Goal: Task Accomplishment & Management: Manage account settings

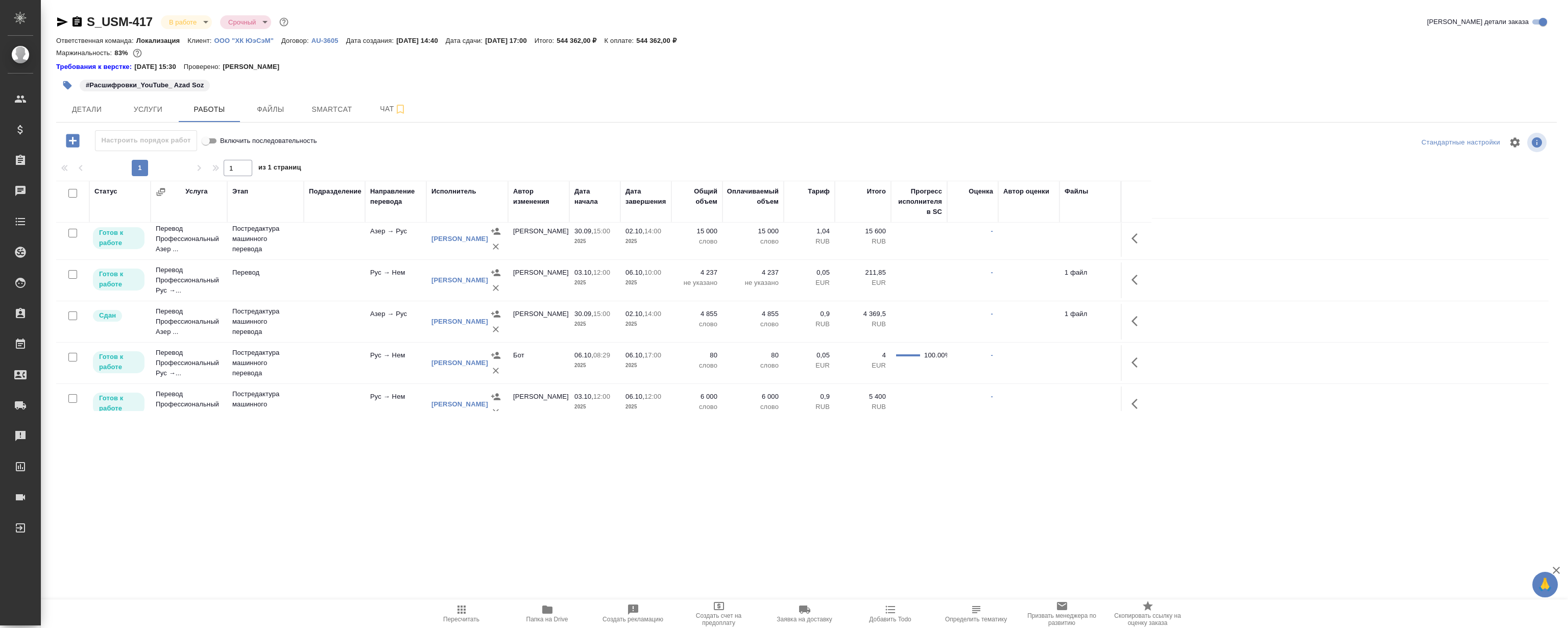
scroll to position [143, 0]
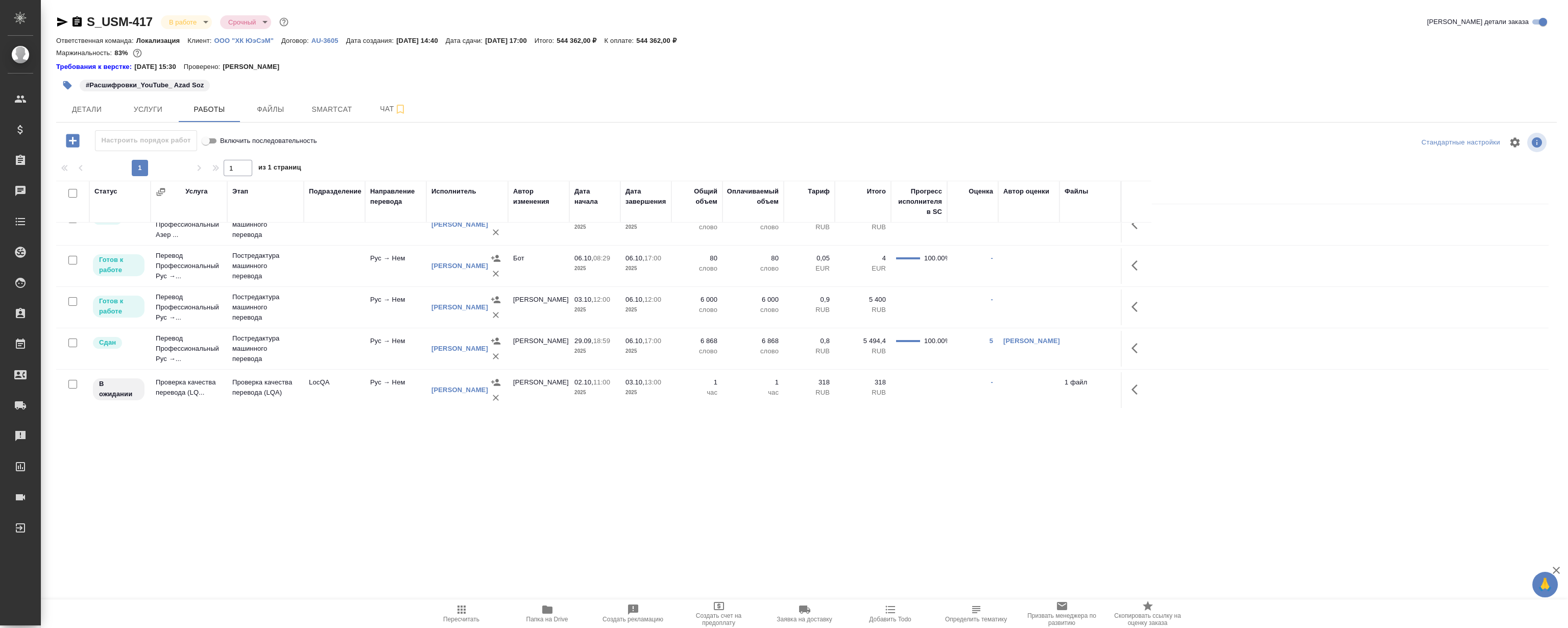
click at [1136, 389] on icon "button" at bounding box center [1138, 389] width 12 height 12
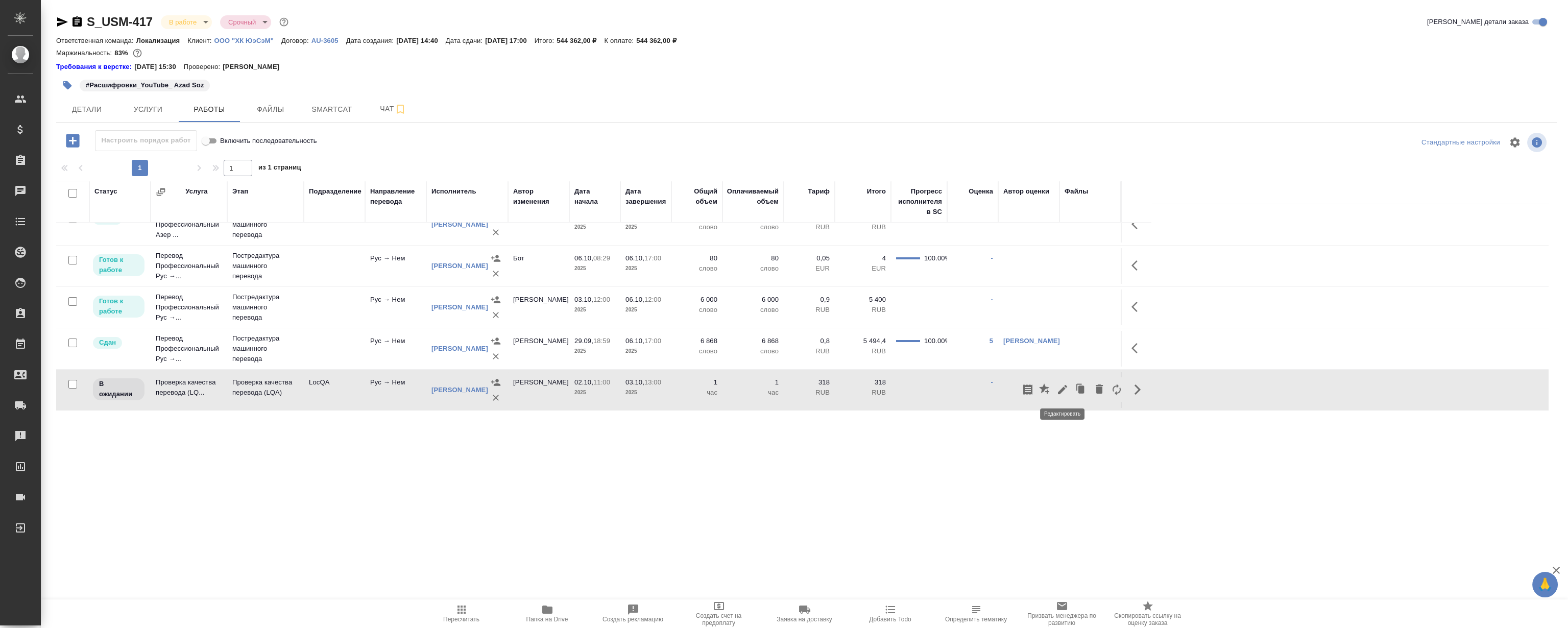
click at [1063, 385] on icon "button" at bounding box center [1063, 389] width 12 height 12
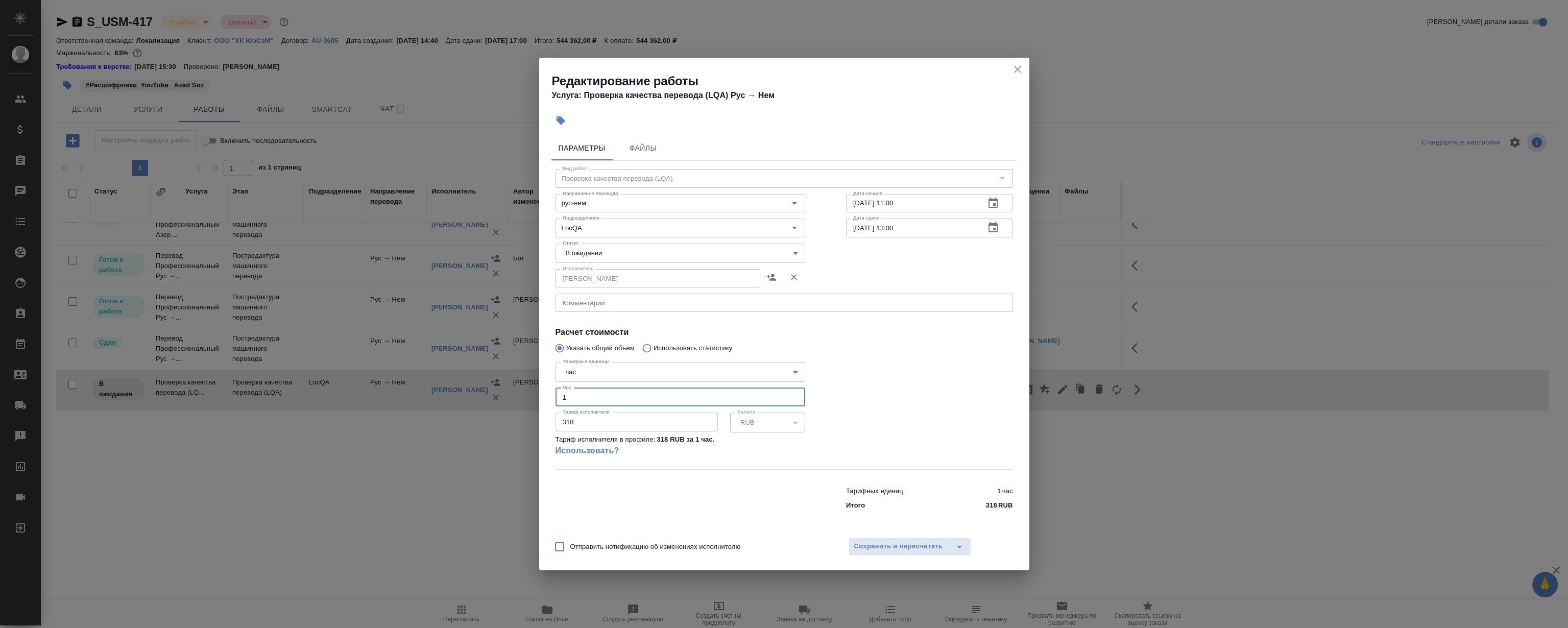
drag, startPoint x: 611, startPoint y: 397, endPoint x: 410, endPoint y: 390, distance: 201.1
click at [339, 379] on div "Редактирование работы Услуга: Проверка качества перевода (LQA) Рус → Нем Параме…" at bounding box center [784, 314] width 1568 height 628
type input "4"
click at [922, 391] on div at bounding box center [929, 413] width 208 height 152
click at [595, 251] on body "🙏 .cls-1 fill:#fff; AWATERA [PERSON_NAME] Клиенты Спецификации Заказы 0 Чаты To…" at bounding box center [784, 314] width 1568 height 628
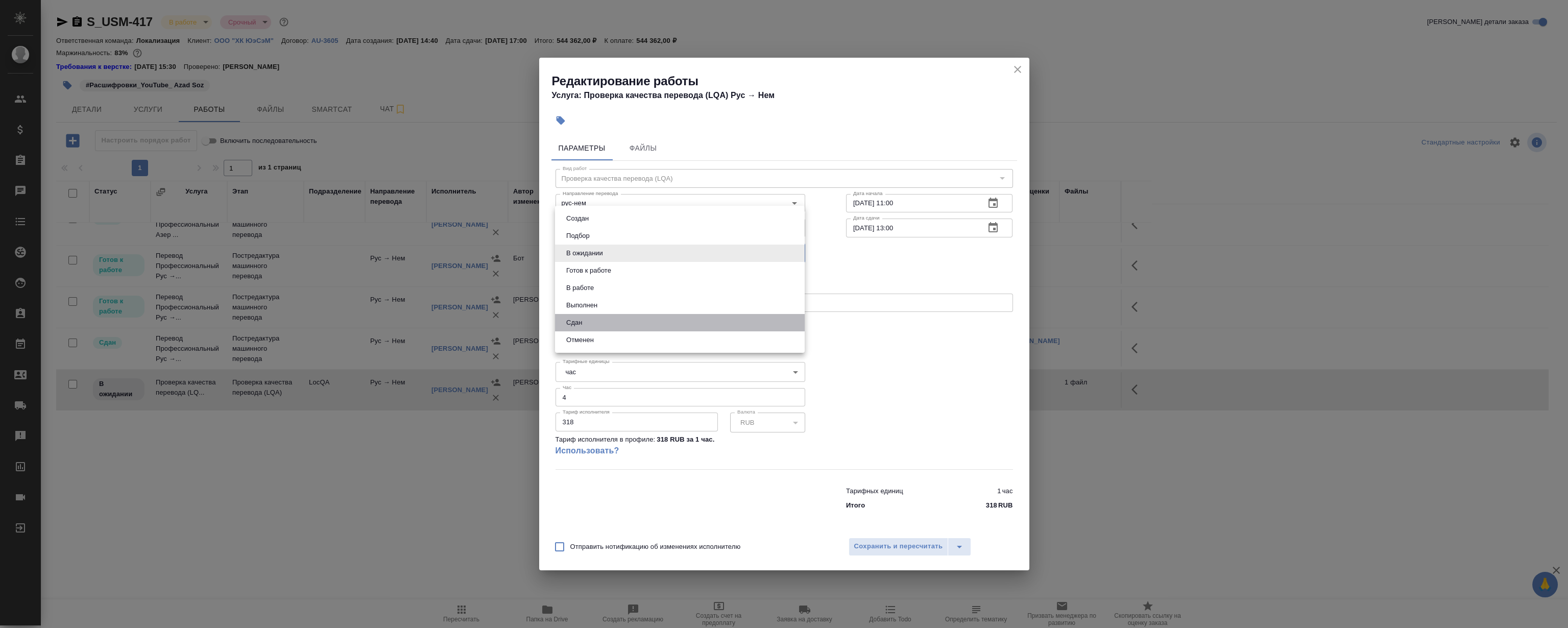
click at [595, 321] on li "Сдан" at bounding box center [680, 323] width 250 height 18
type input "closed"
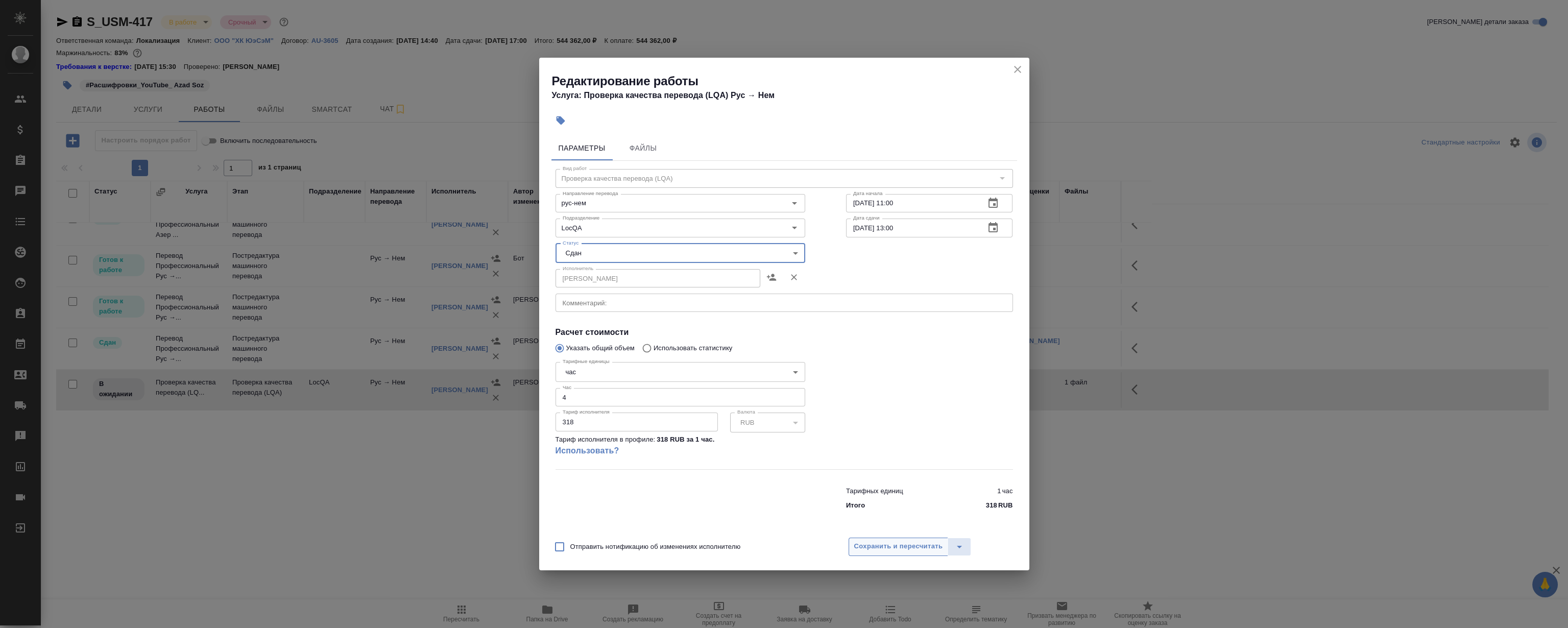
click at [903, 550] on span "Сохранить и пересчитать" at bounding box center [898, 546] width 89 height 12
